Goal: Find specific page/section: Find specific page/section

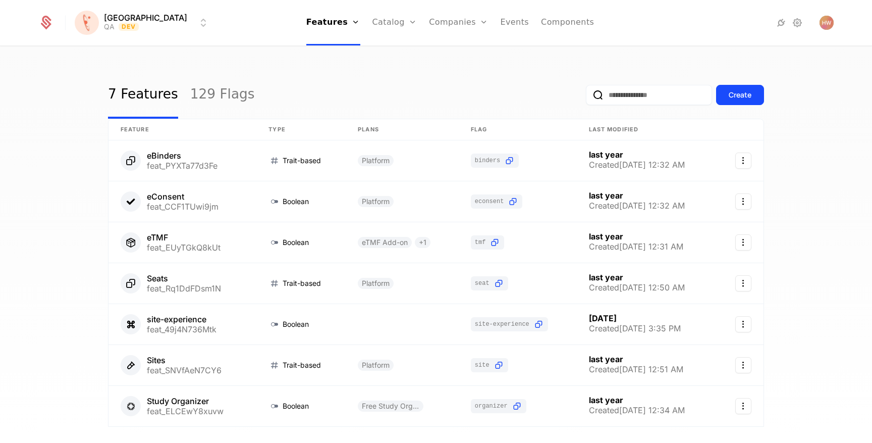
click at [217, 100] on link "129 Flags" at bounding box center [222, 94] width 65 height 47
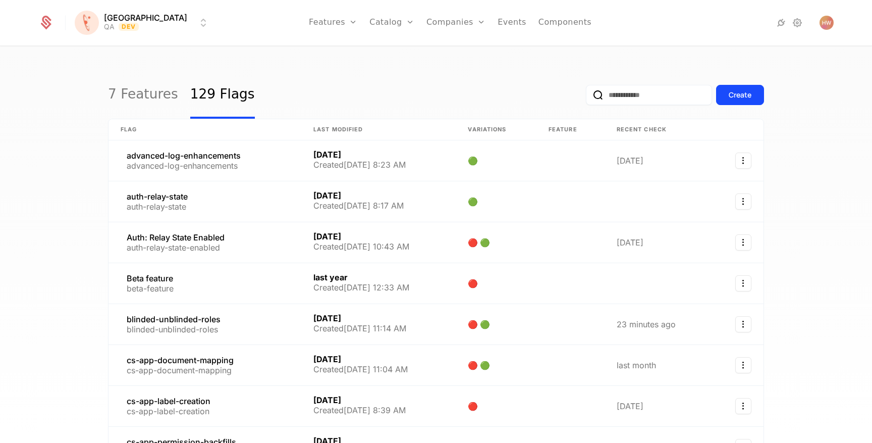
click at [634, 96] on input "email" at bounding box center [649, 95] width 126 height 20
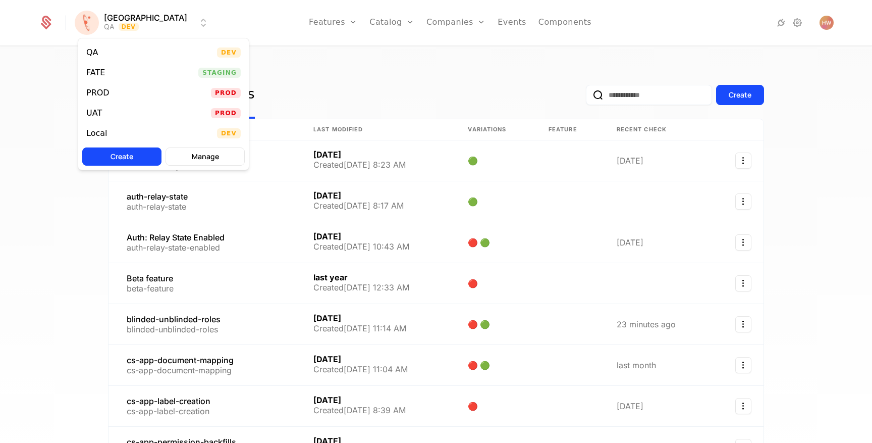
click at [137, 24] on html "[PERSON_NAME] QA Dev Features Features Flags Catalog Plans Add Ons Credits Conf…" at bounding box center [436, 221] width 872 height 443
click at [127, 68] on div "FATE Staging" at bounding box center [163, 73] width 171 height 20
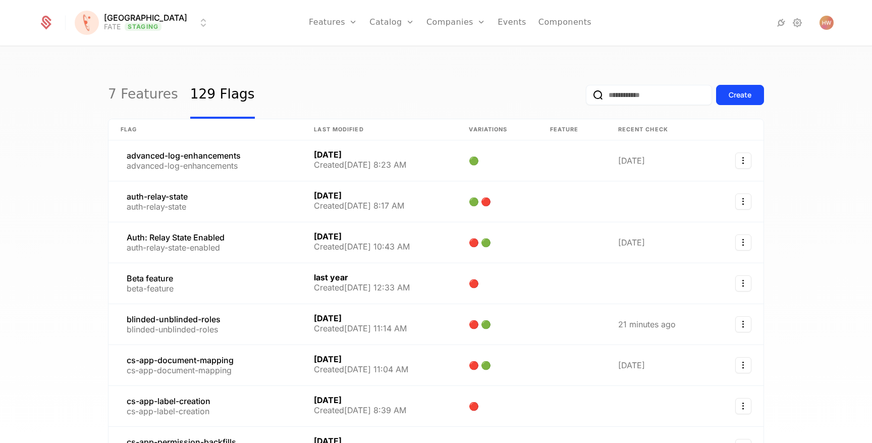
click at [619, 100] on input "email" at bounding box center [649, 95] width 126 height 20
type input "*****"
click at [586, 97] on button "submit" at bounding box center [586, 97] width 0 height 0
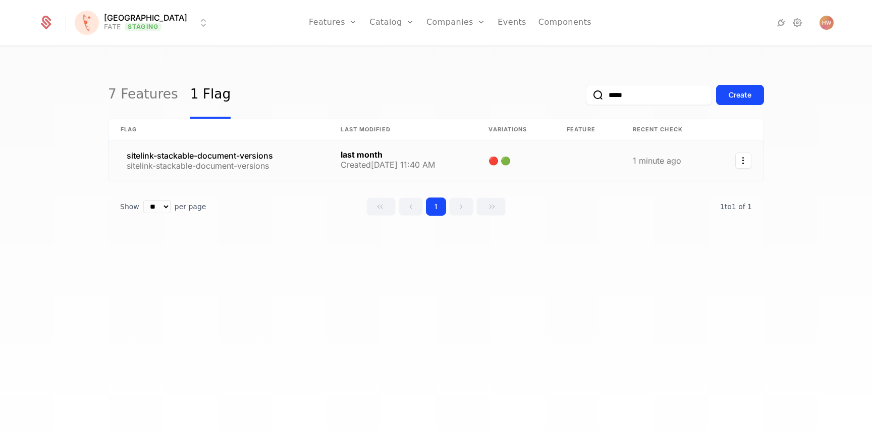
click at [225, 166] on link at bounding box center [218, 160] width 220 height 40
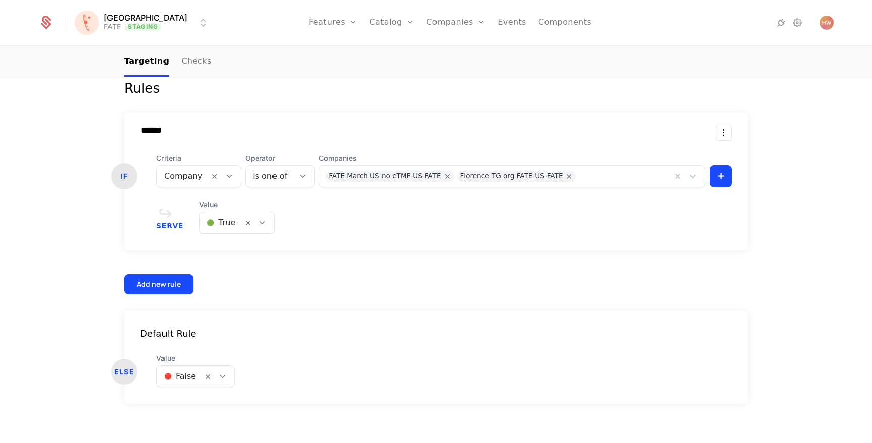
scroll to position [242, 0]
